Goal: Check status: Check status

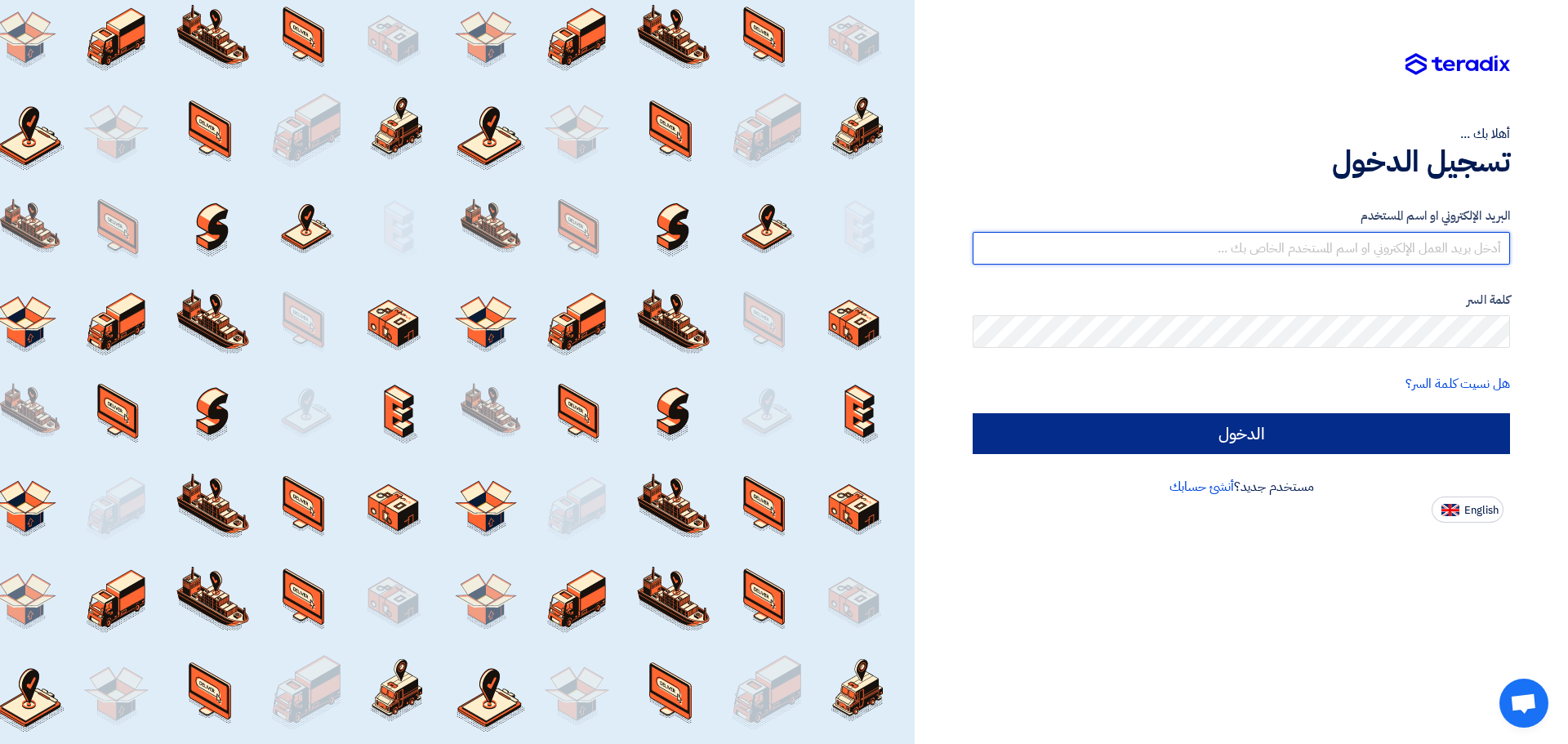
type input "[EMAIL_ADDRESS][DOMAIN_NAME]"
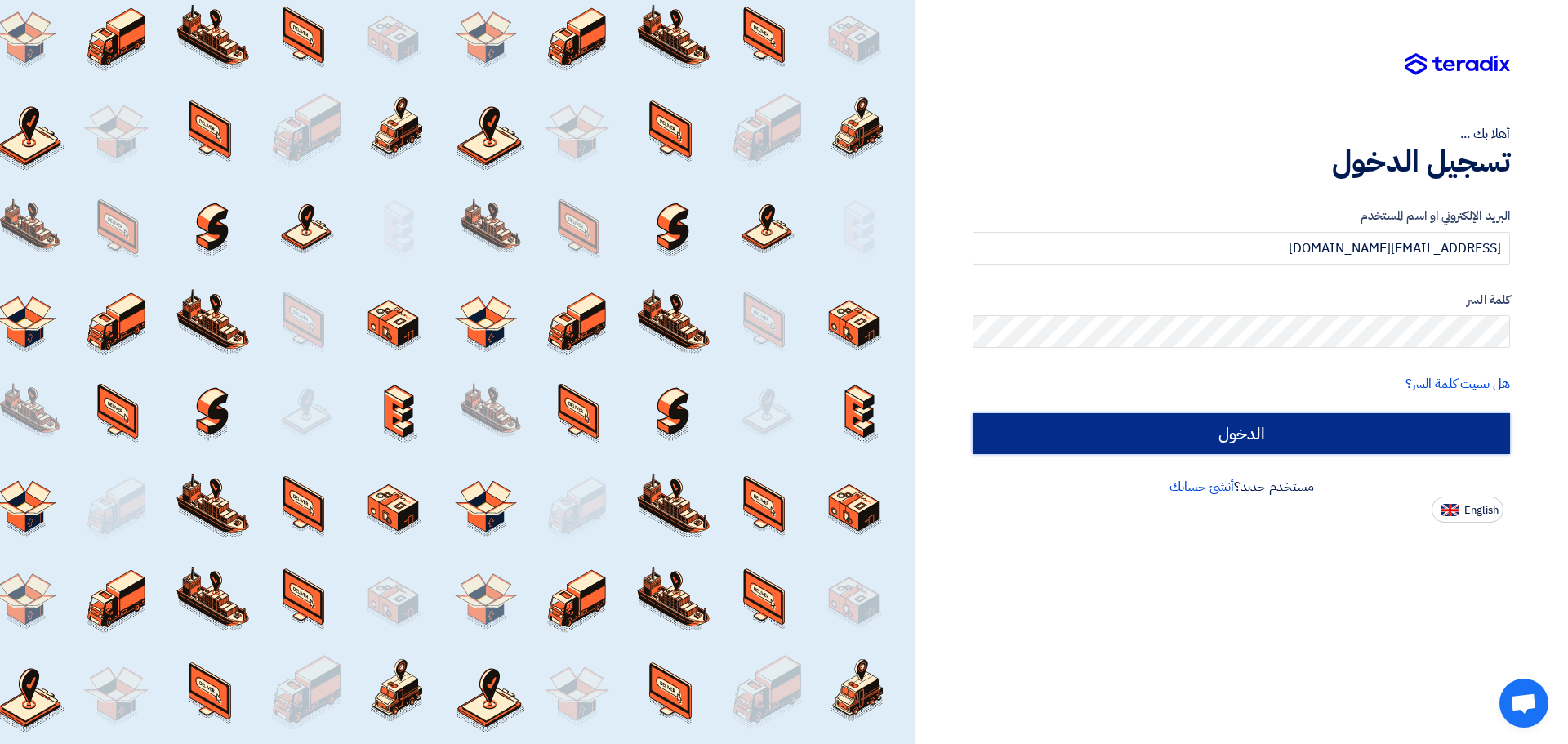
click at [794, 424] on input "الدخول" at bounding box center [1241, 433] width 538 height 41
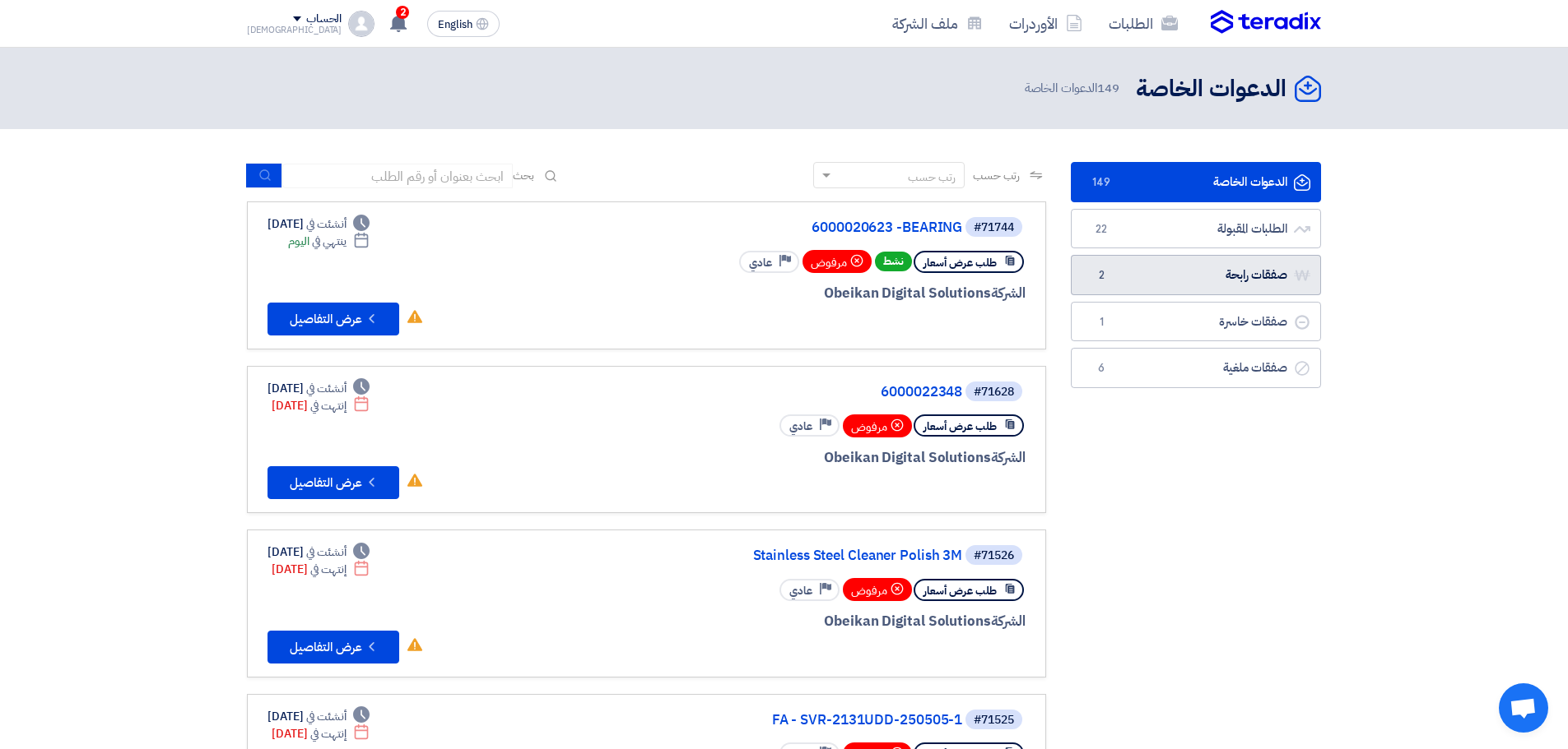
click at [800, 278] on link "صفقات رابحة صفقات رابحة 2" at bounding box center [1196, 275] width 250 height 40
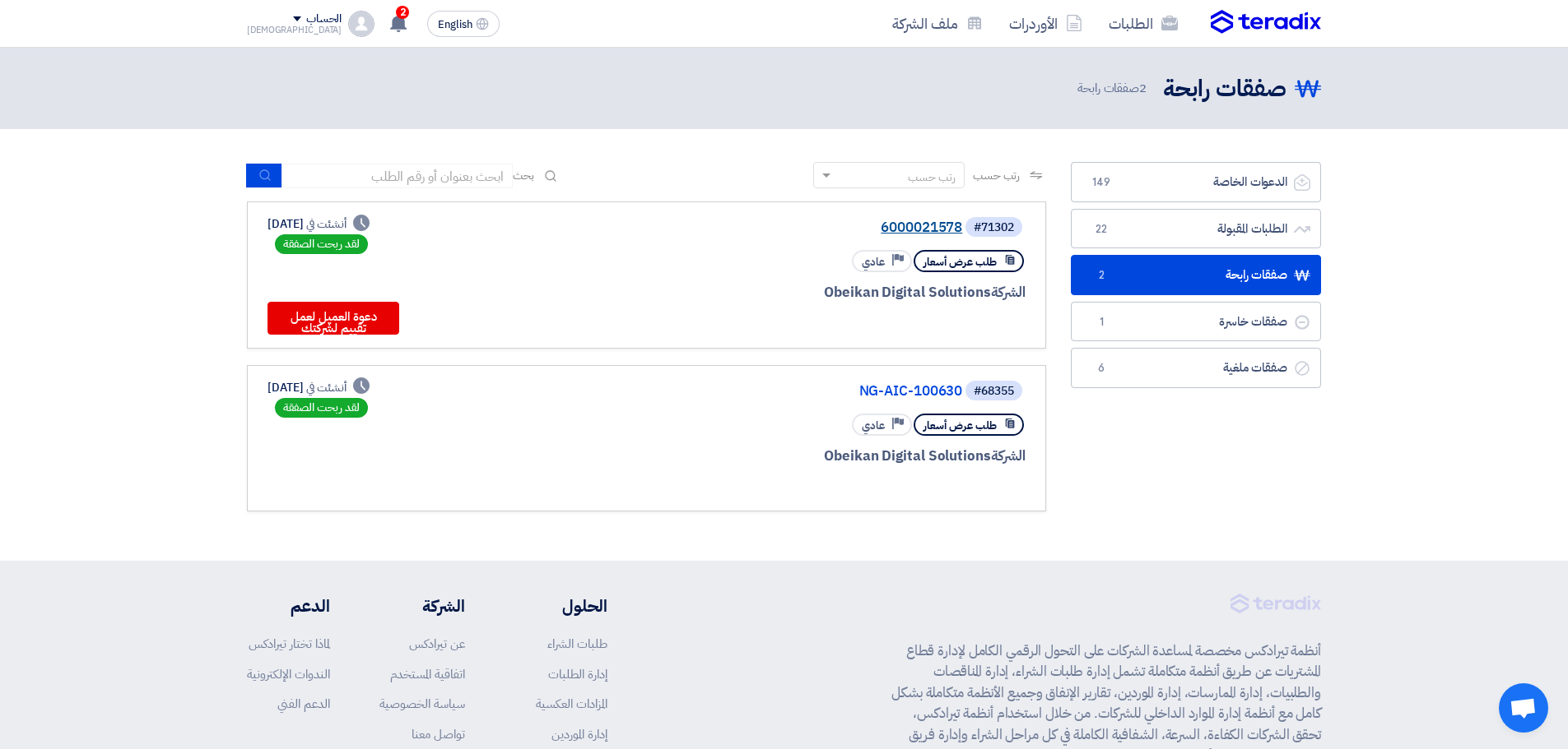
click at [800, 223] on link "6000021578" at bounding box center [798, 228] width 330 height 15
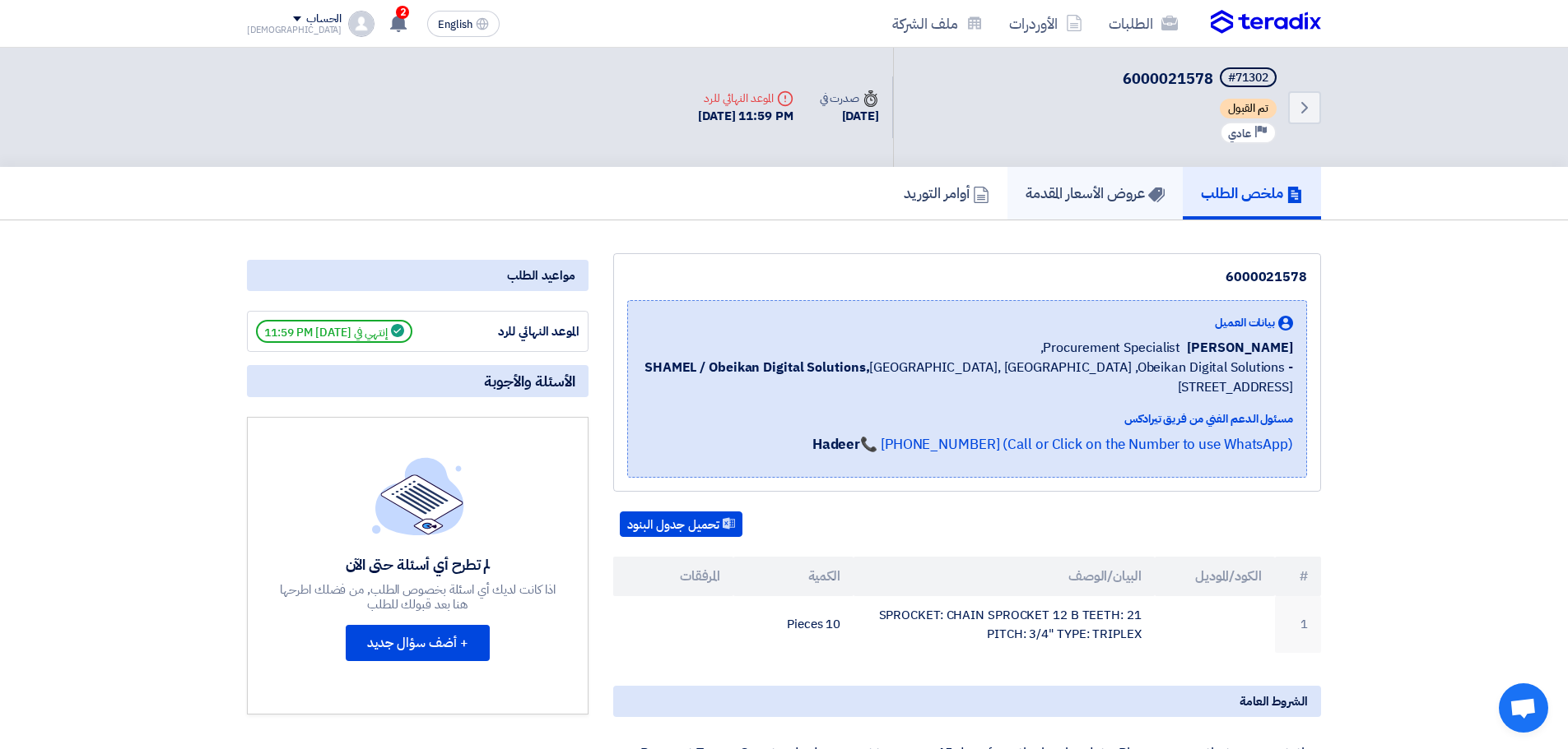
click at [800, 207] on link "عروض الأسعار المقدمة" at bounding box center [1095, 193] width 176 height 53
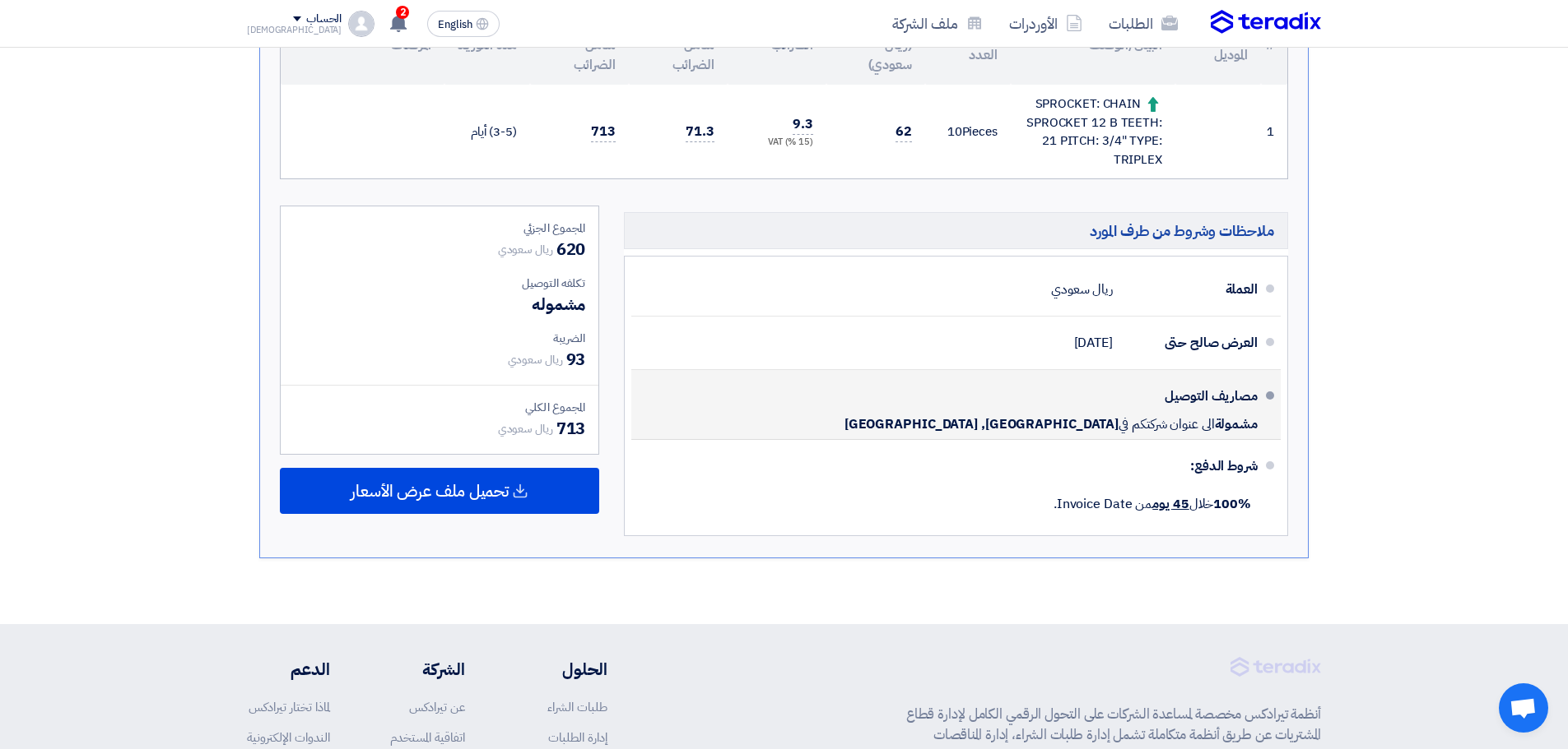
scroll to position [82, 0]
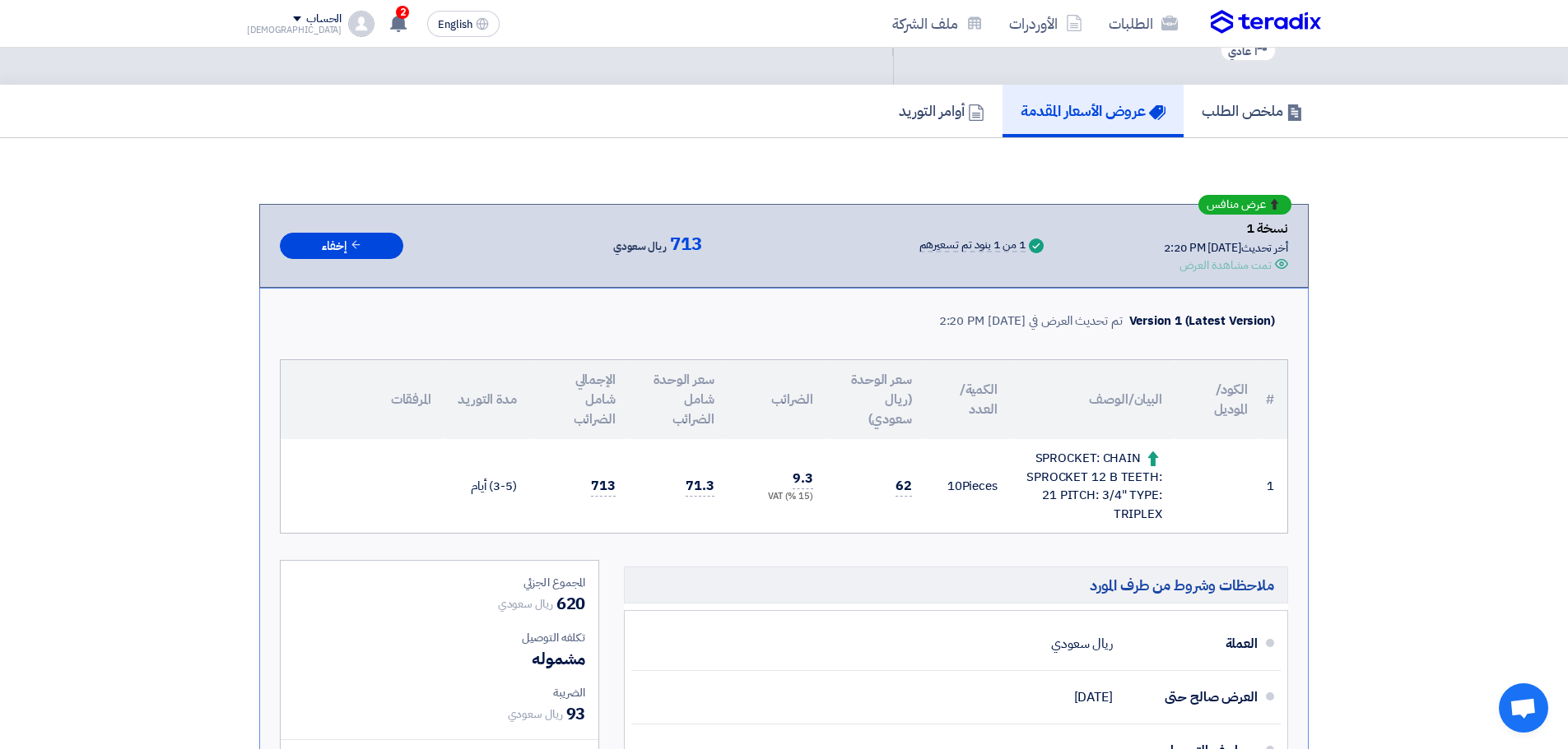
drag, startPoint x: 1111, startPoint y: 513, endPoint x: 1168, endPoint y: 512, distance: 57.0
click at [800, 512] on td "SPROCKET: CHAIN SPROCKET 12 B TEETH: 21 PITCH: 3/4" TYPE: TRIPLEX" at bounding box center [1093, 486] width 165 height 94
copy div "TRIPLEX"
click at [800, 108] on h5 "أوامر التوريد" at bounding box center [942, 110] width 86 height 19
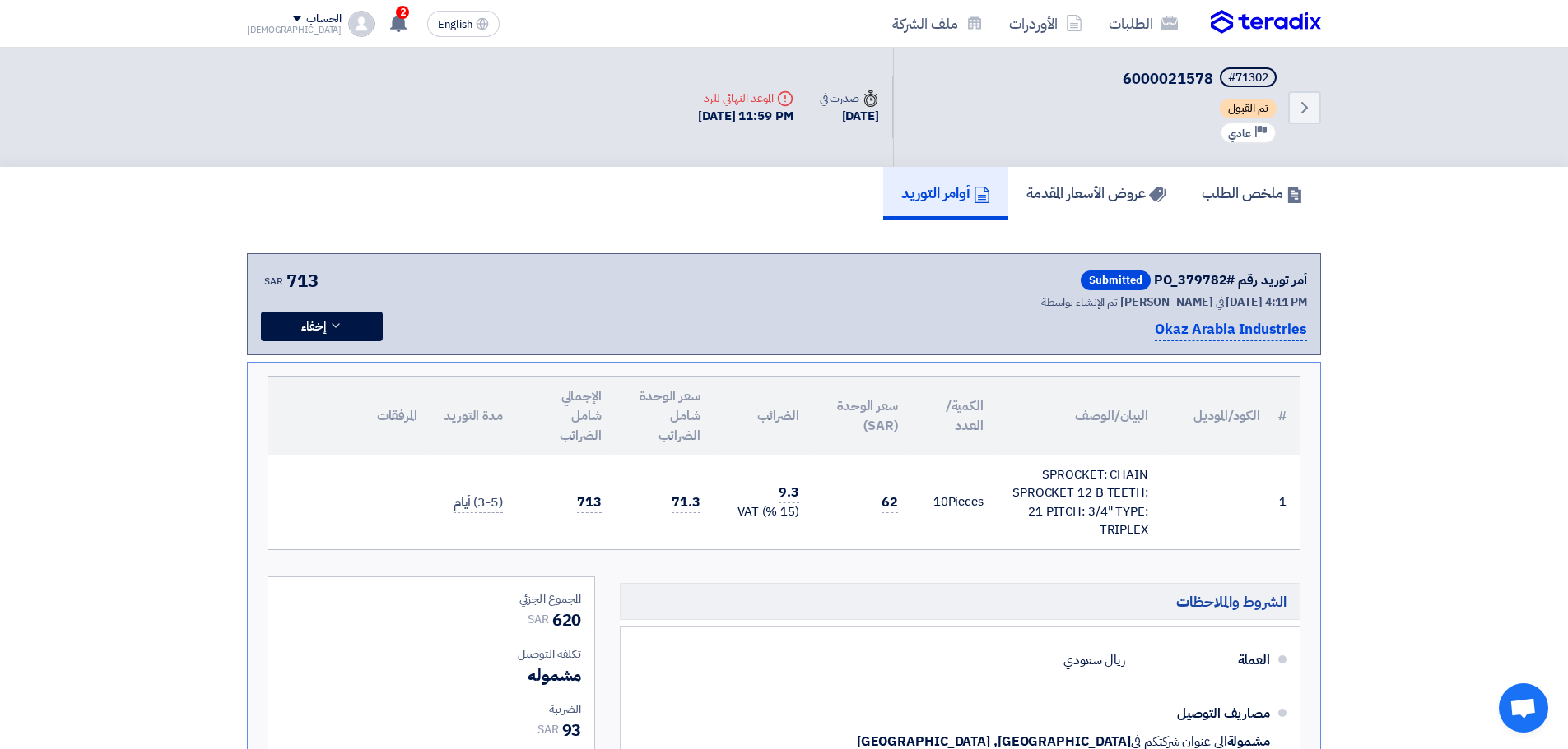
click at [800, 14] on img at bounding box center [1266, 22] width 110 height 25
